Goal: Transaction & Acquisition: Download file/media

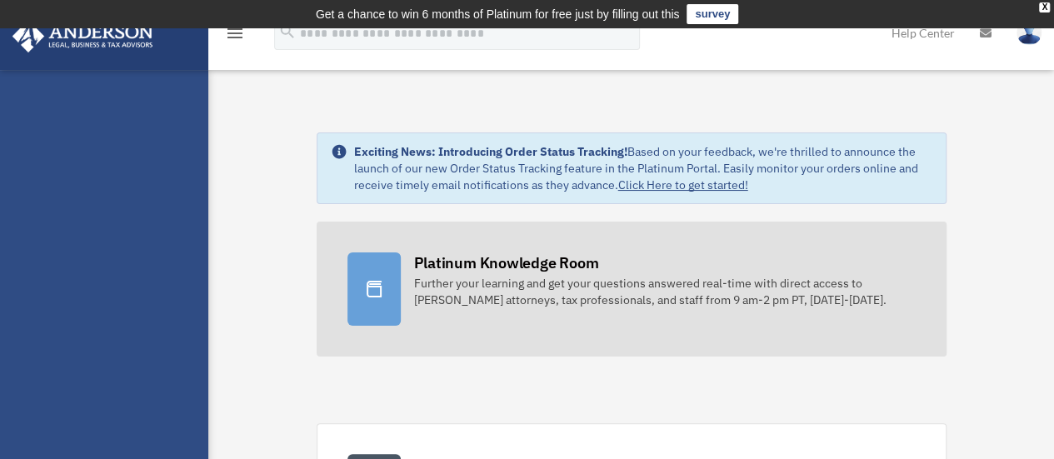
scroll to position [167, 0]
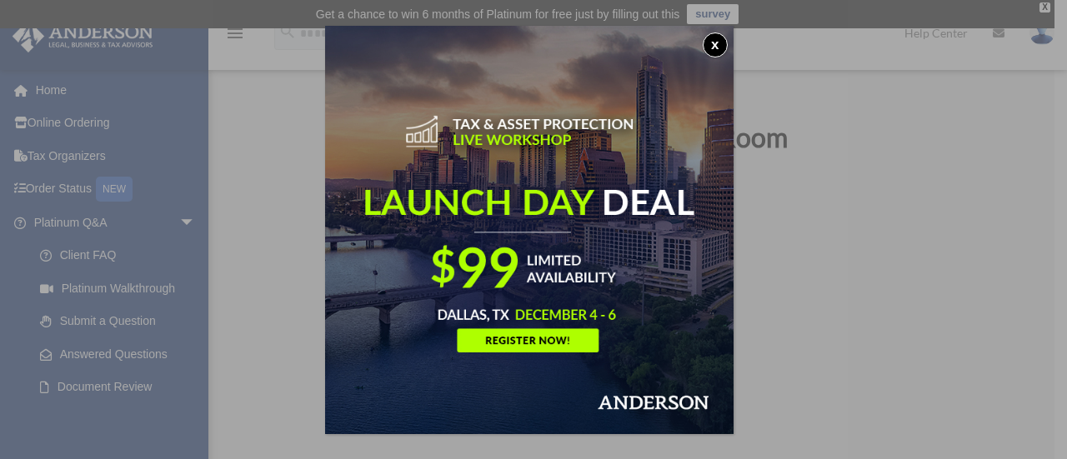
click at [722, 33] on button "x" at bounding box center [715, 45] width 25 height 25
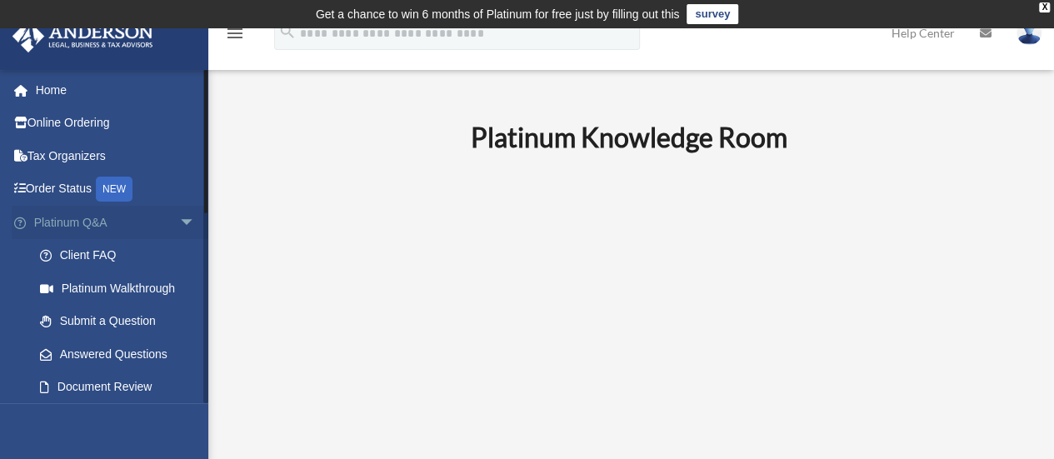
click at [179, 214] on span "arrow_drop_down" at bounding box center [195, 223] width 33 height 34
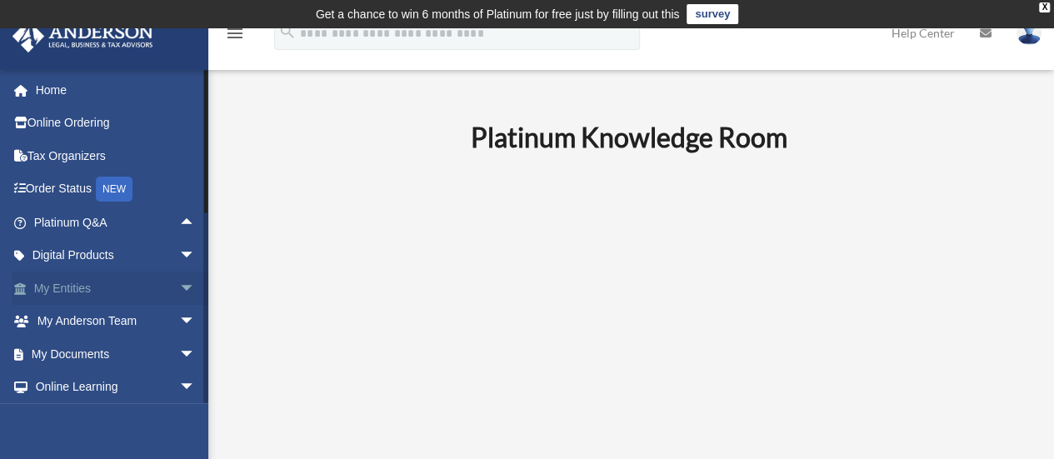
click at [179, 287] on span "arrow_drop_down" at bounding box center [195, 289] width 33 height 34
click at [179, 287] on span "arrow_drop_up" at bounding box center [195, 289] width 33 height 34
click at [152, 356] on link "My Documents arrow_drop_down" at bounding box center [116, 354] width 209 height 33
click at [186, 353] on span "arrow_drop_down" at bounding box center [195, 355] width 33 height 34
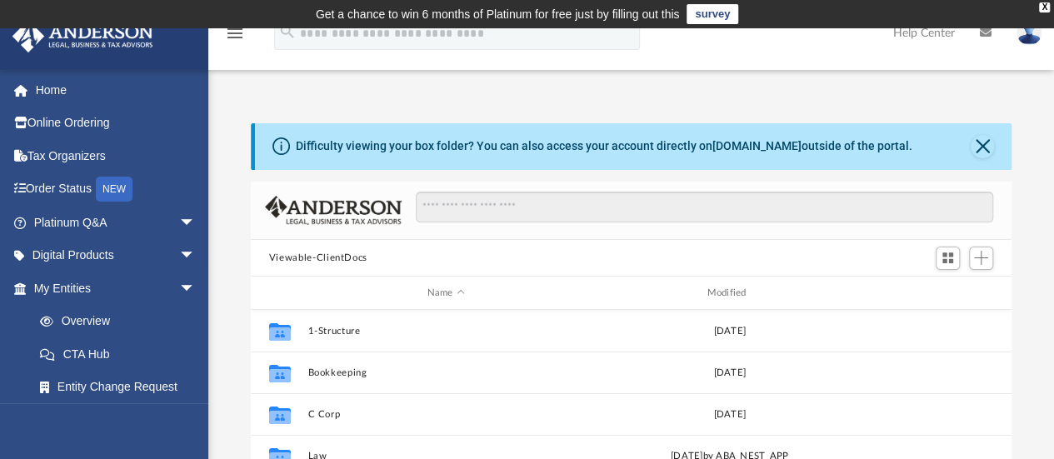
scroll to position [366, 748]
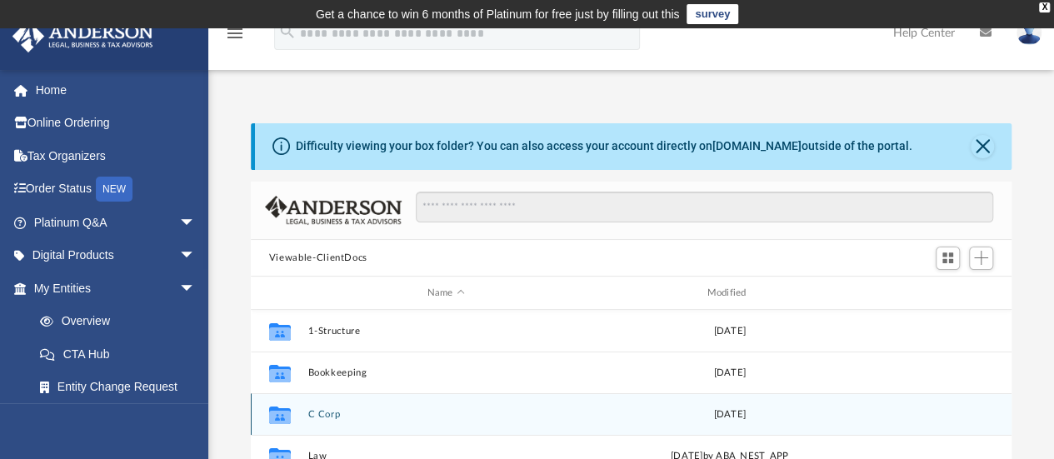
click at [315, 419] on button "C Corp" at bounding box center [446, 414] width 277 height 11
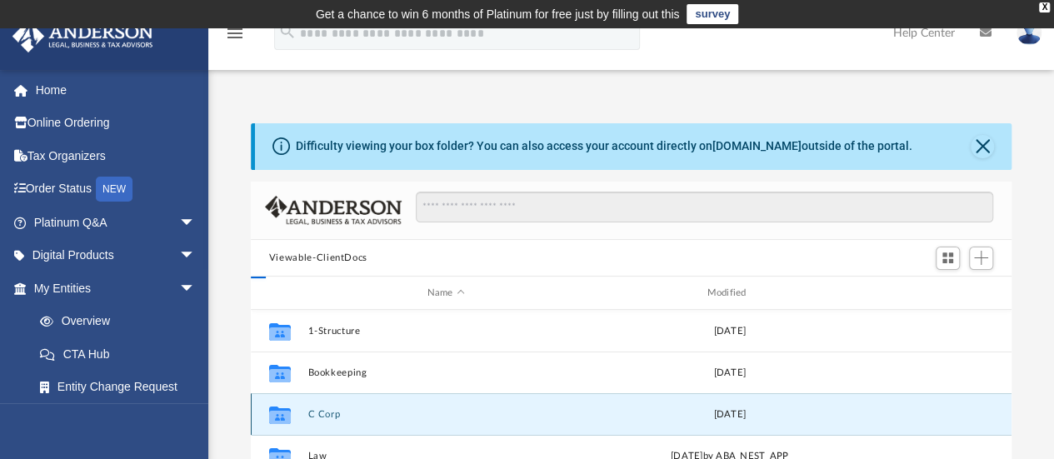
click at [315, 419] on button "C Corp" at bounding box center [446, 414] width 277 height 11
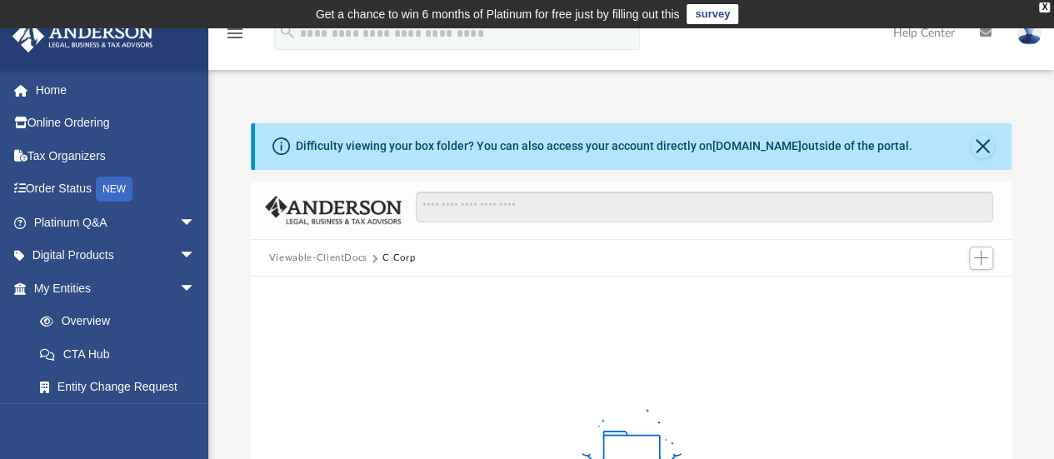
scroll to position [167, 0]
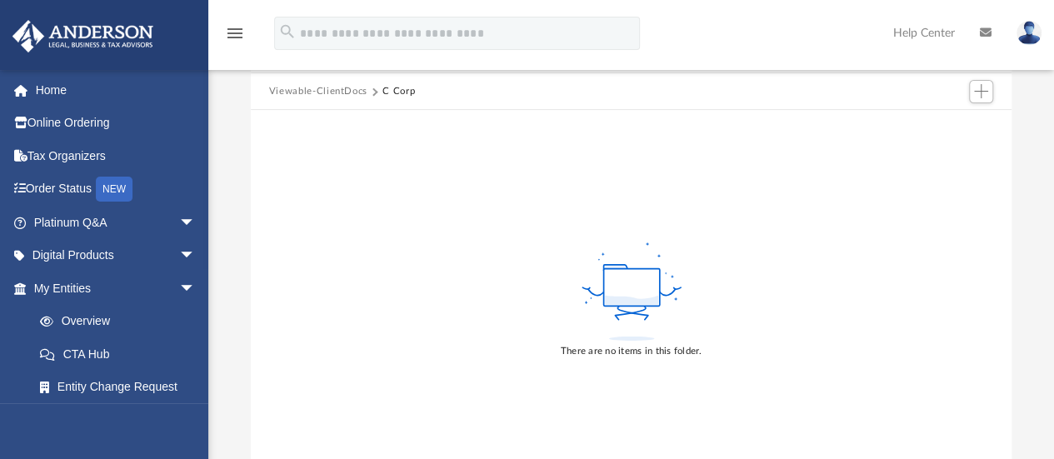
click at [295, 84] on button "Viewable-ClientDocs" at bounding box center [318, 91] width 98 height 15
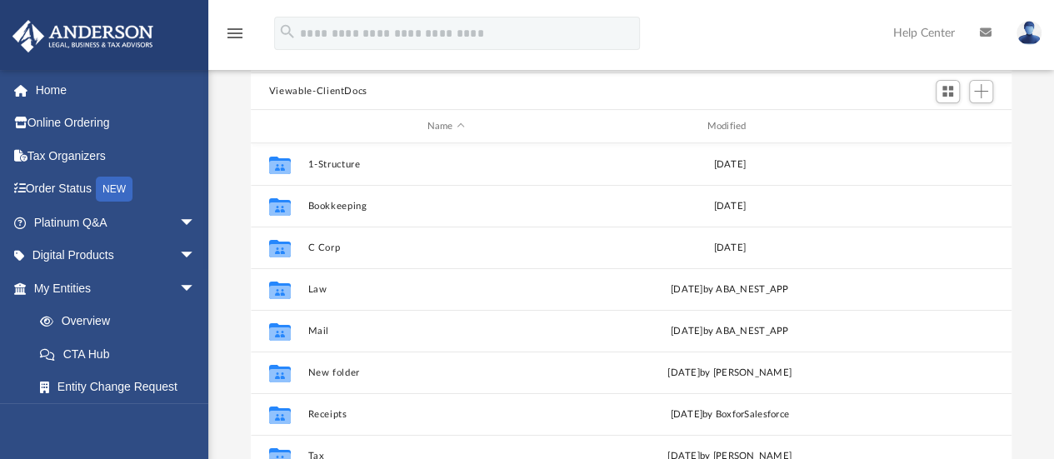
scroll to position [366, 748]
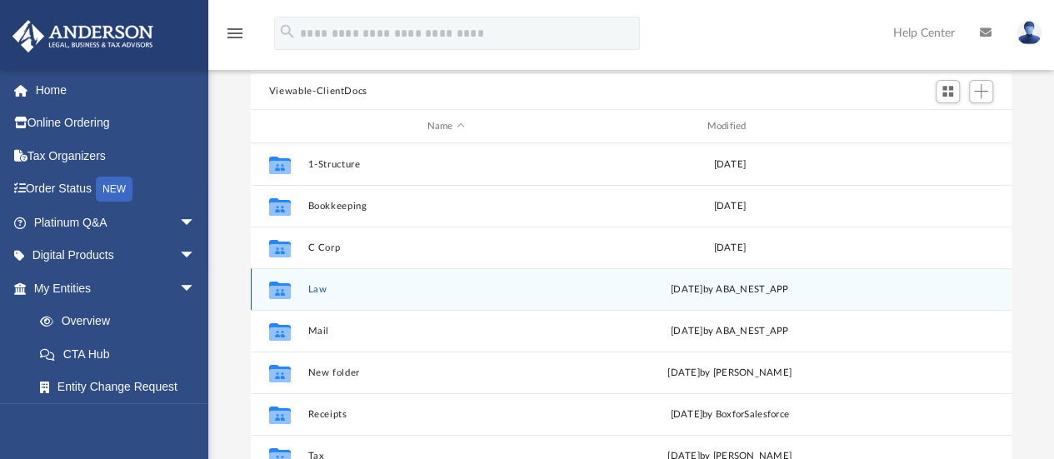
click at [317, 294] on button "Law" at bounding box center [446, 289] width 277 height 11
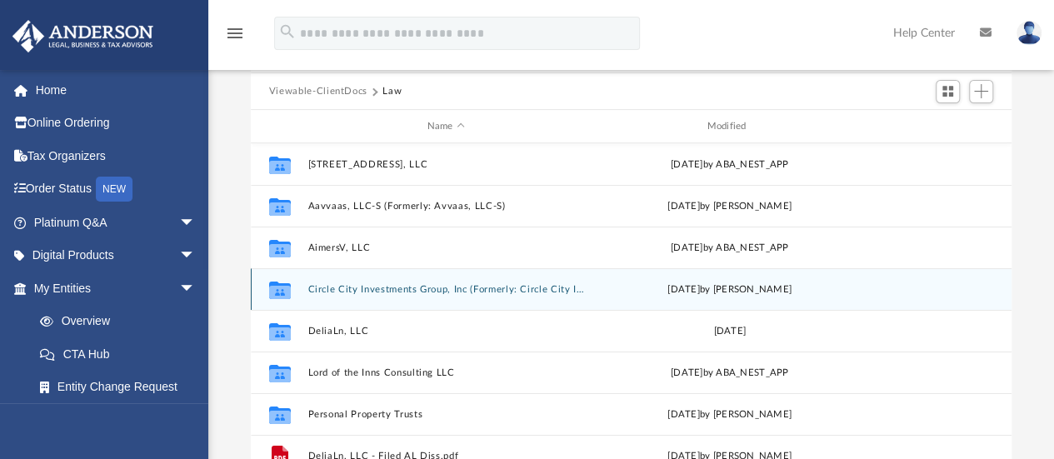
click at [389, 293] on button "Circle City Investments Group, Inc (Formerly: Circle City Investment Group, Inc)" at bounding box center [446, 289] width 277 height 11
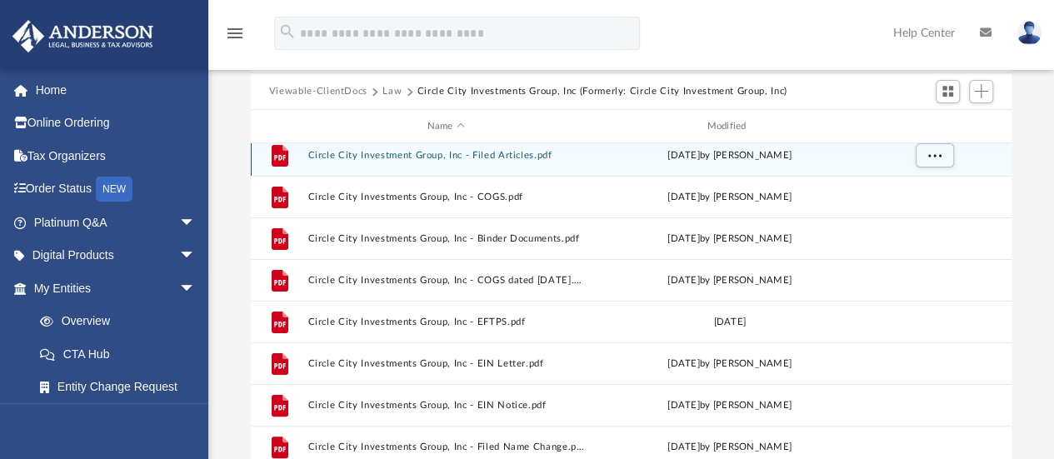
scroll to position [167, 0]
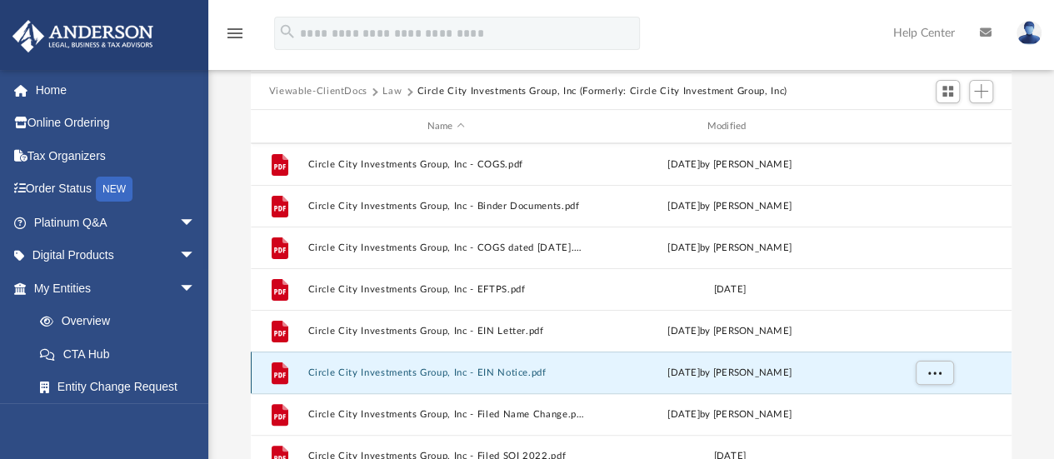
click at [407, 373] on button "Circle City Investments Group, Inc - EIN Notice.pdf" at bounding box center [446, 373] width 277 height 11
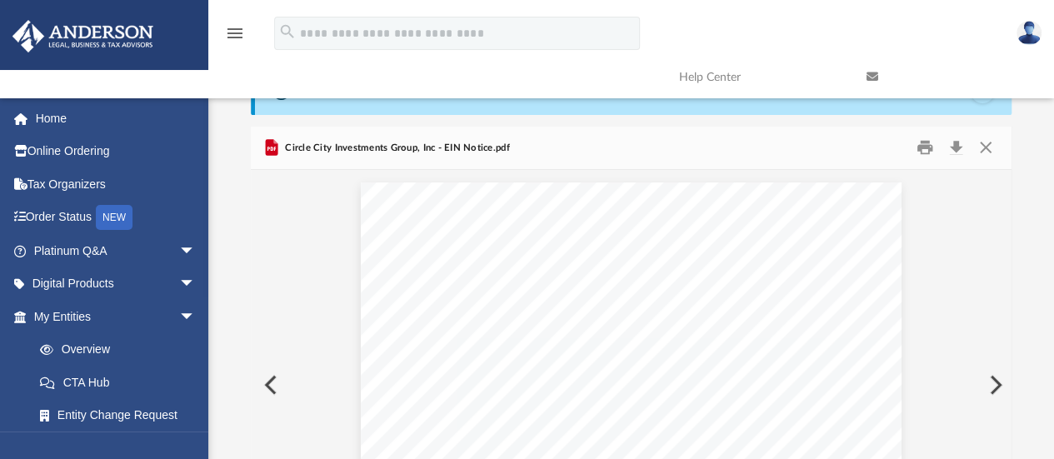
scroll to position [29, 0]
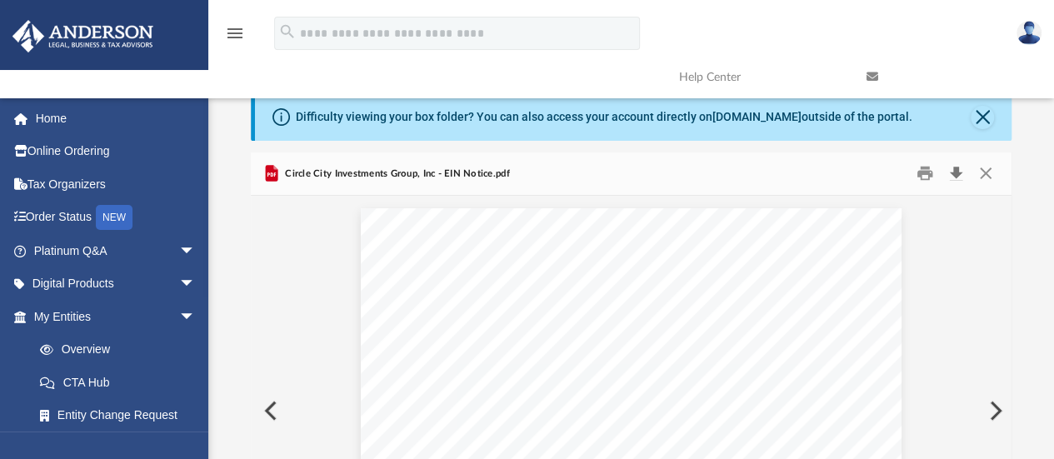
click at [960, 173] on button "Download" at bounding box center [956, 174] width 30 height 26
